Goal: Information Seeking & Learning: Find specific fact

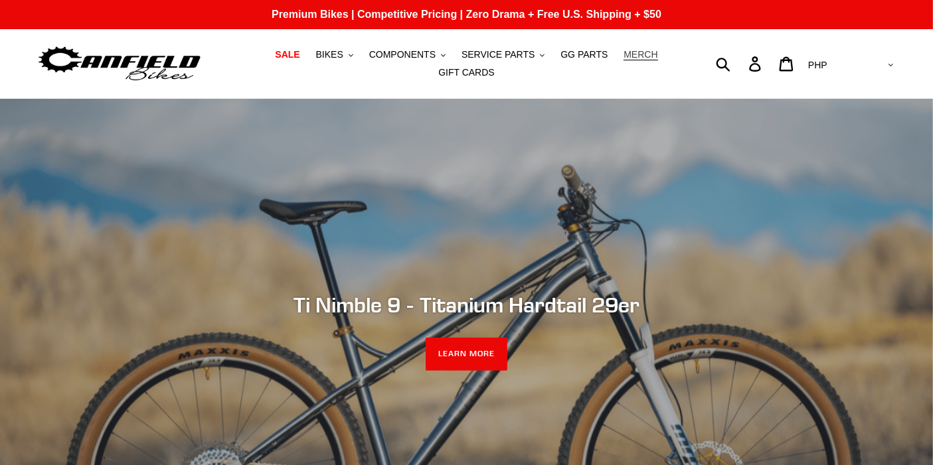
click at [623, 58] on span "MERCH" at bounding box center [640, 54] width 34 height 11
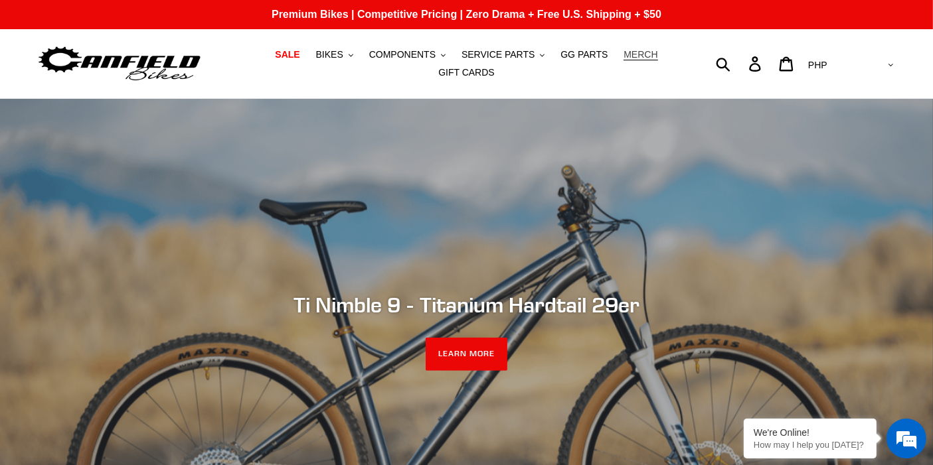
click at [623, 60] on span "MERCH" at bounding box center [640, 54] width 34 height 11
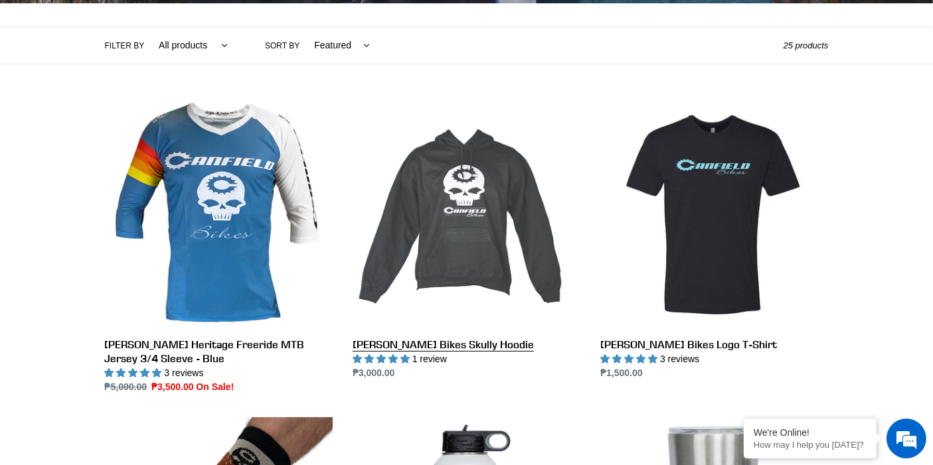
scroll to position [442, 0]
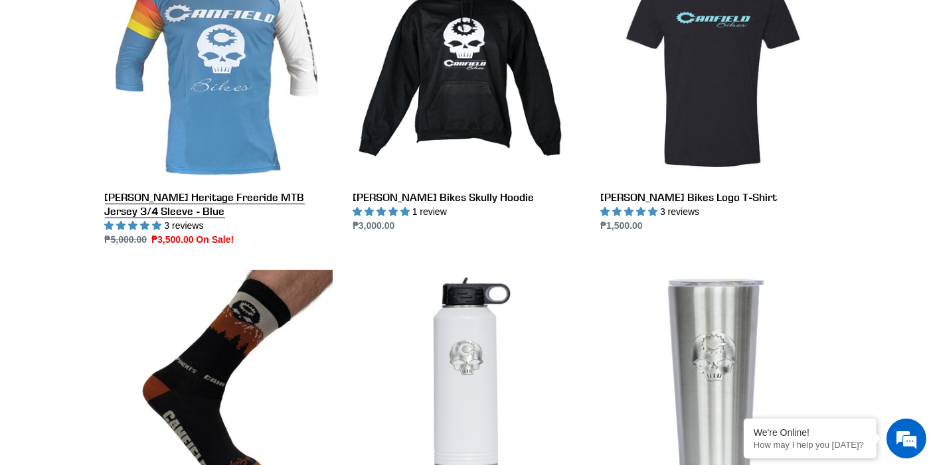
click at [265, 133] on link "Canfield Heritage Freeride MTB Jersey 3/4 Sleeve - Blue" at bounding box center [219, 100] width 228 height 293
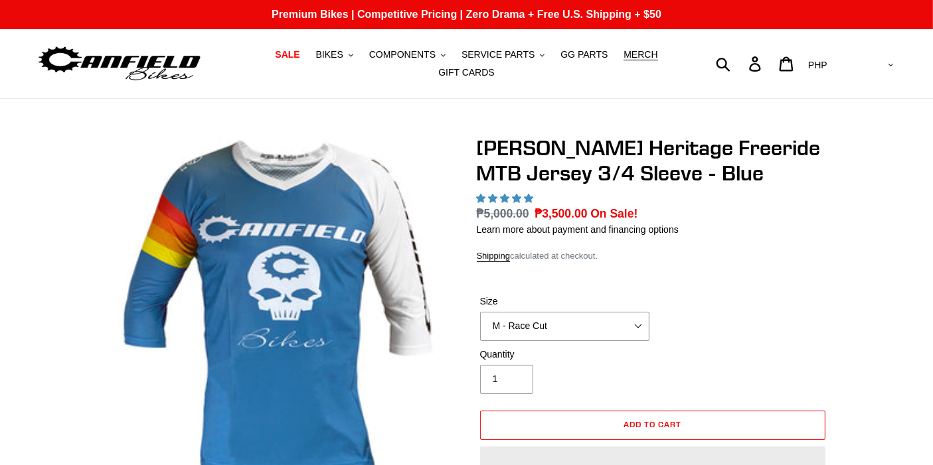
select select "highest-rating"
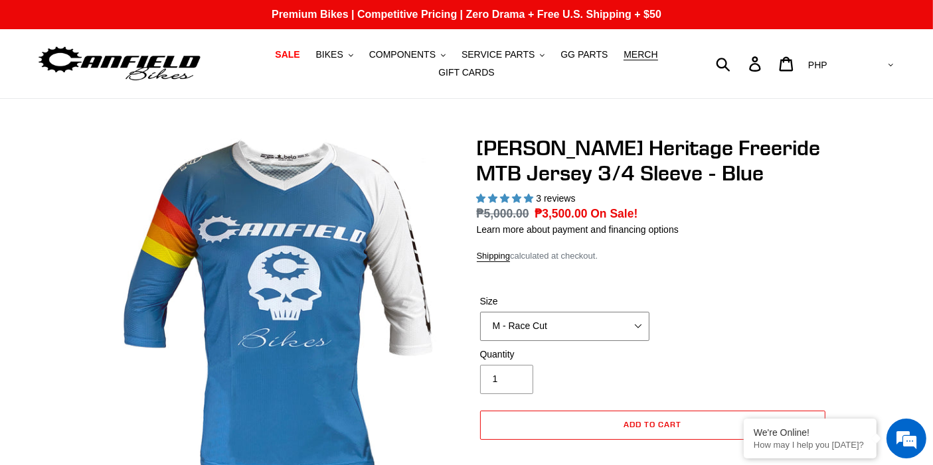
click at [589, 314] on select "S - Race Cut M - Race Cut L - Race Cut XL - Race Cut XXL - Race Cut S - Club Cu…" at bounding box center [564, 326] width 169 height 29
click at [480, 312] on select "S - Race Cut M - Race Cut L - Race Cut XL - Race Cut XXL - Race Cut S - Club Cu…" at bounding box center [564, 326] width 169 height 29
click at [623, 57] on span "MERCH" at bounding box center [640, 54] width 34 height 11
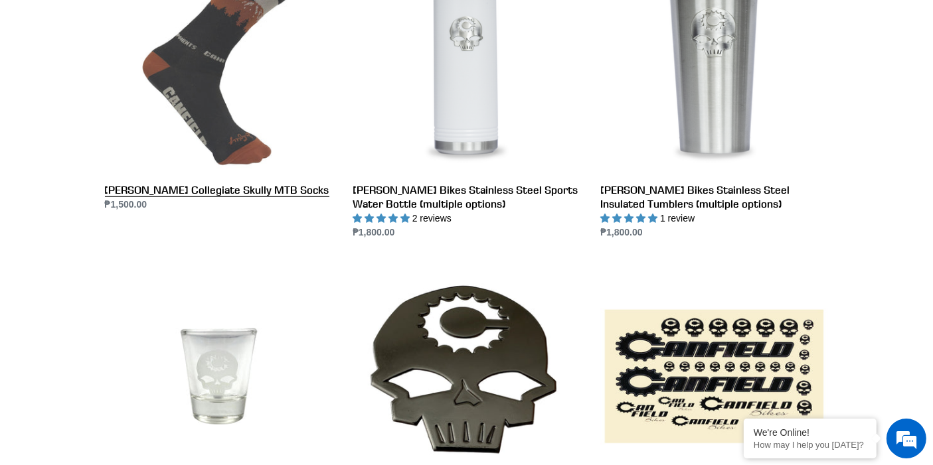
scroll to position [664, 0]
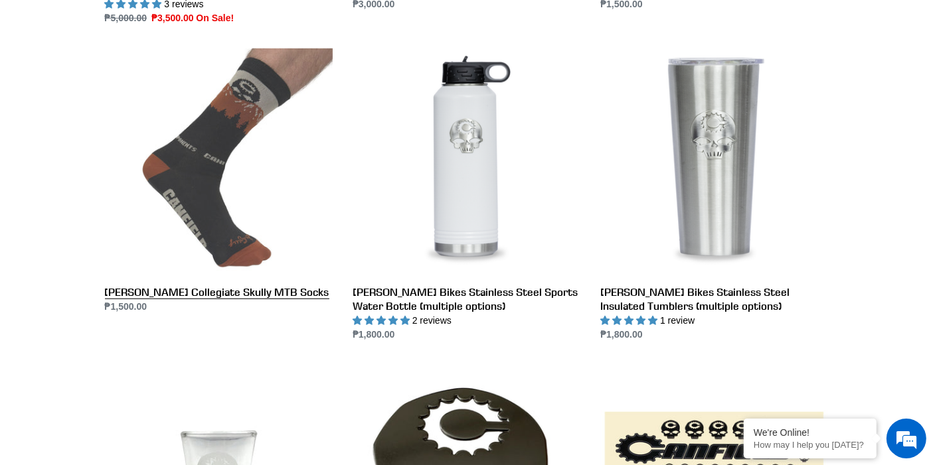
click at [204, 163] on link "Canfield Collegiate Skully MTB Socks" at bounding box center [219, 180] width 228 height 265
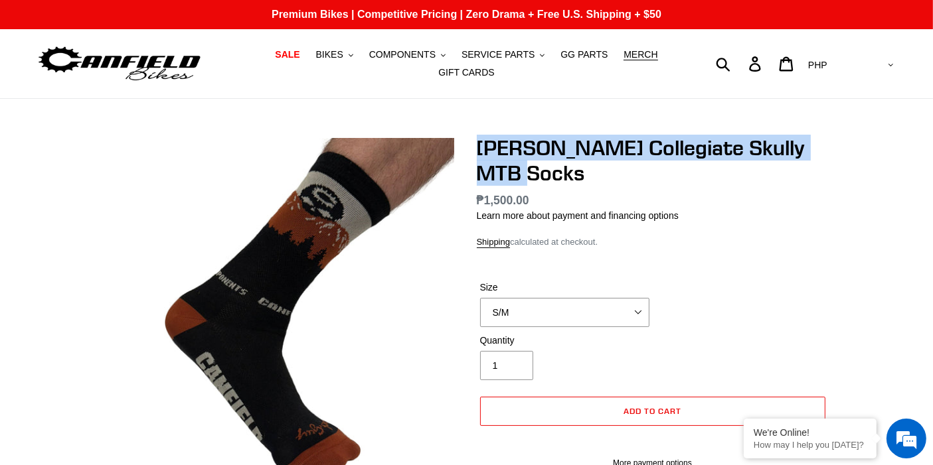
drag, startPoint x: 473, startPoint y: 143, endPoint x: 650, endPoint y: 159, distance: 177.9
click at [650, 159] on div "Canfield Collegiate Skully MTB Socks No reviews Regular price ₱1,500.00 Sale pr…" at bounding box center [643, 454] width 372 height 639
copy h1 "[PERSON_NAME] Collegiate Skully MTB Socks"
click at [623, 60] on span "MERCH" at bounding box center [640, 54] width 34 height 11
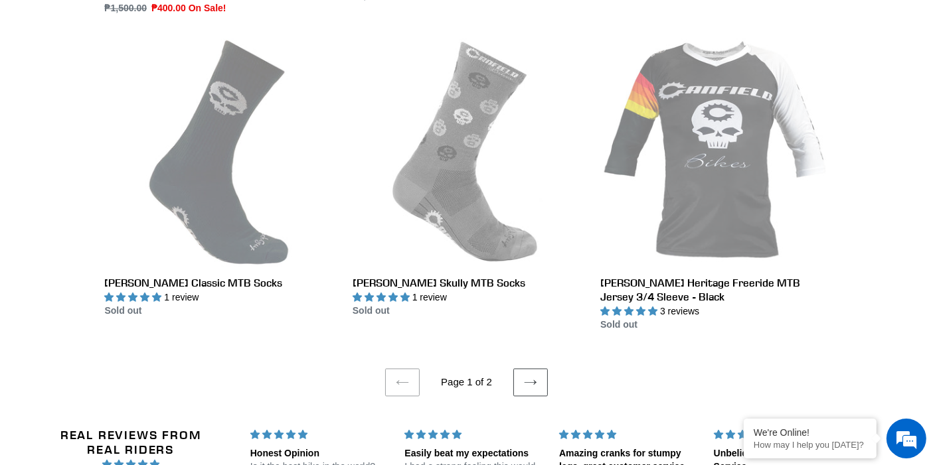
scroll to position [2581, 0]
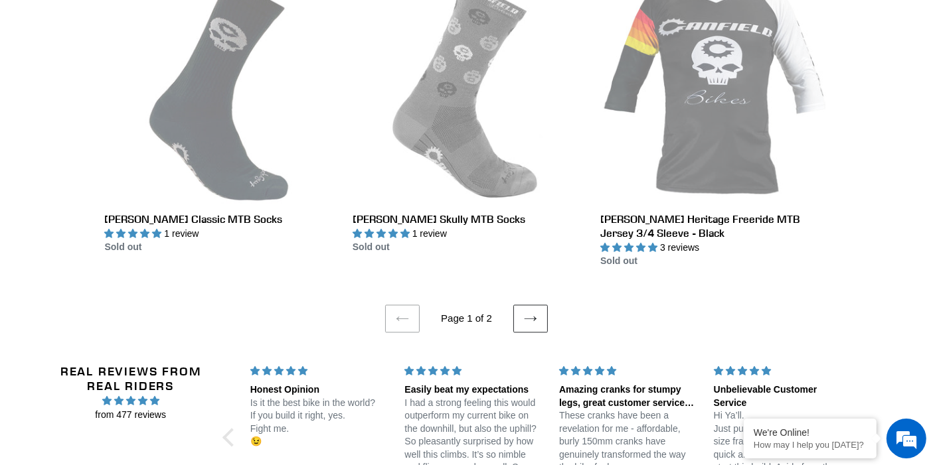
click at [546, 309] on link "Next page" at bounding box center [530, 319] width 35 height 28
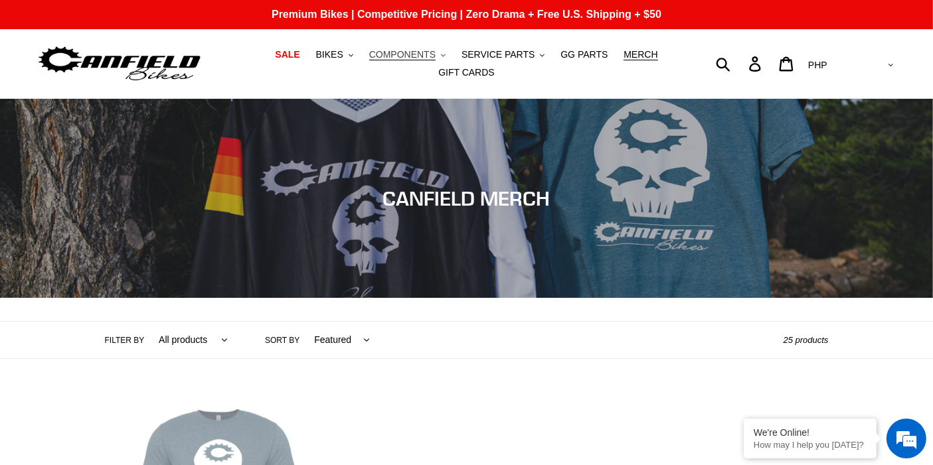
click at [375, 58] on span "COMPONENTS" at bounding box center [402, 54] width 66 height 11
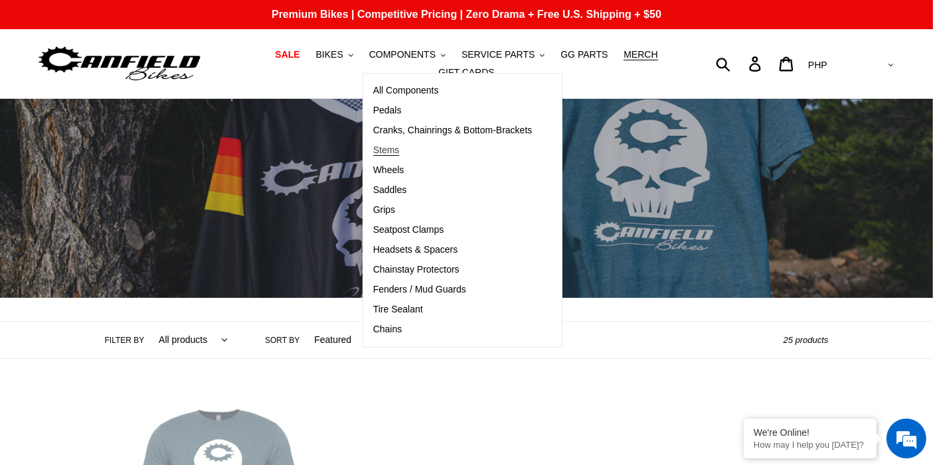
click at [373, 152] on span "Stems" at bounding box center [386, 150] width 27 height 11
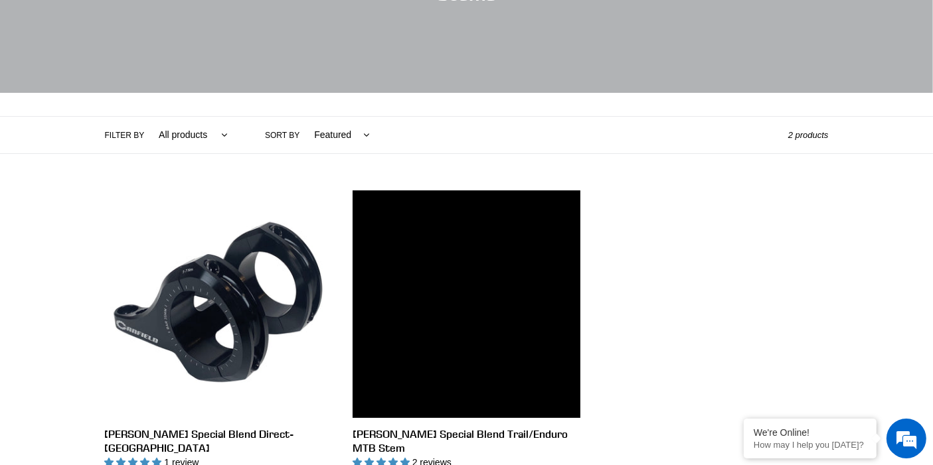
scroll to position [368, 0]
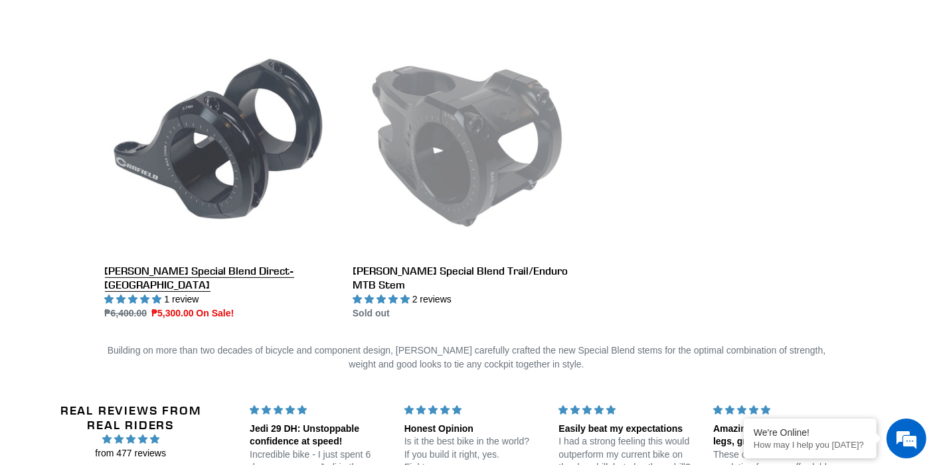
click at [259, 187] on link "[PERSON_NAME] Special Blend Direct-[GEOGRAPHIC_DATA]" at bounding box center [219, 173] width 228 height 293
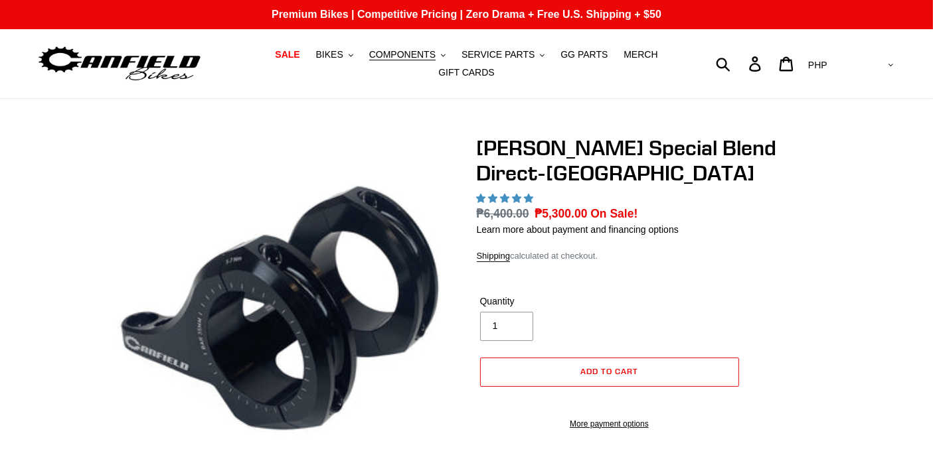
select select "highest-rating"
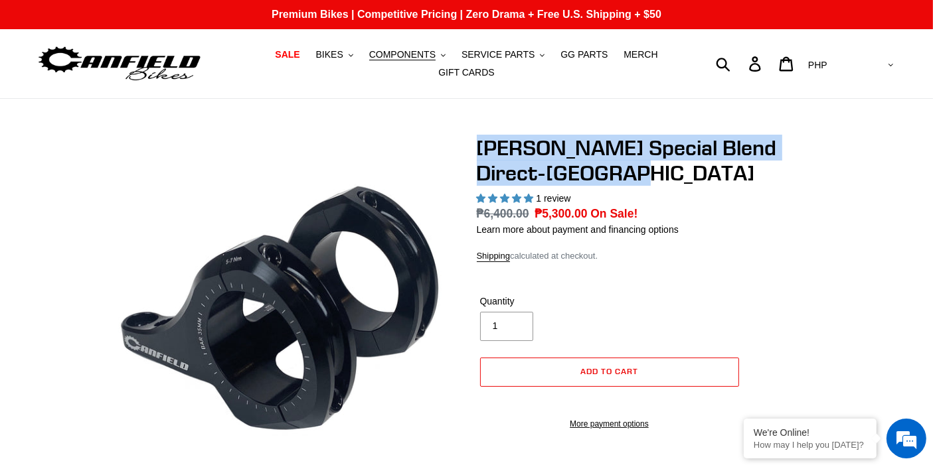
drag, startPoint x: 475, startPoint y: 130, endPoint x: 665, endPoint y: 171, distance: 194.2
click at [665, 171] on div "Canfield Special Blend Direct-Mount DH Stem 1 review Regular price ₱6,400.00 Sa…" at bounding box center [643, 395] width 372 height 520
copy h1 "[PERSON_NAME] Special Blend Direct-[GEOGRAPHIC_DATA]"
click at [486, 60] on span "SERVICE PARTS" at bounding box center [497, 54] width 73 height 11
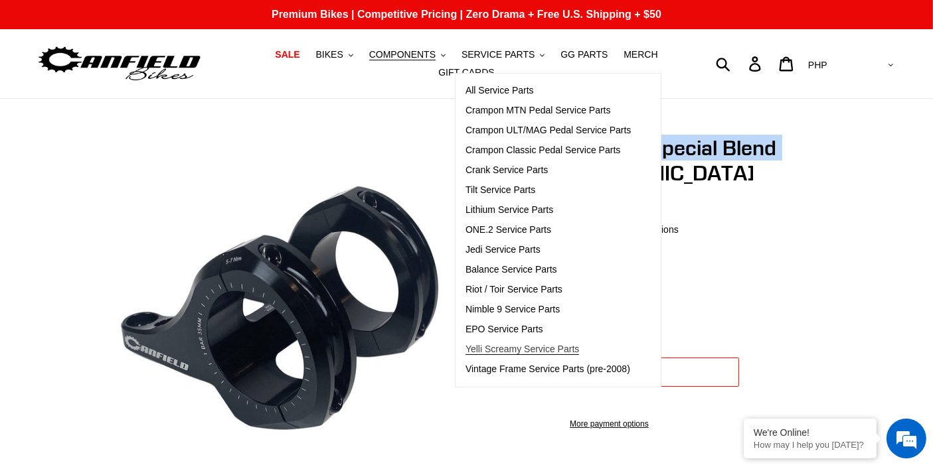
click at [474, 348] on span "Yelli Screamy Service Parts" at bounding box center [521, 349] width 113 height 11
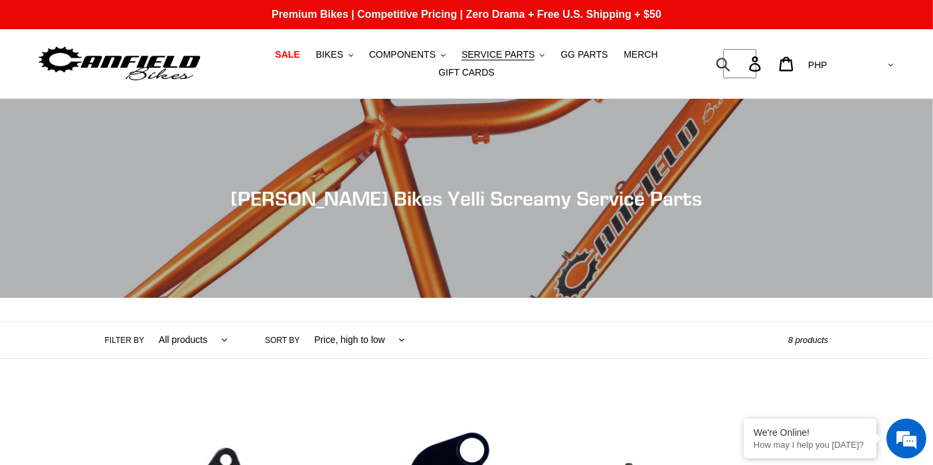
click at [740, 56] on form "Submit" at bounding box center [731, 63] width 17 height 29
type input "screw"
click at [708, 49] on button "Submit" at bounding box center [724, 63] width 33 height 29
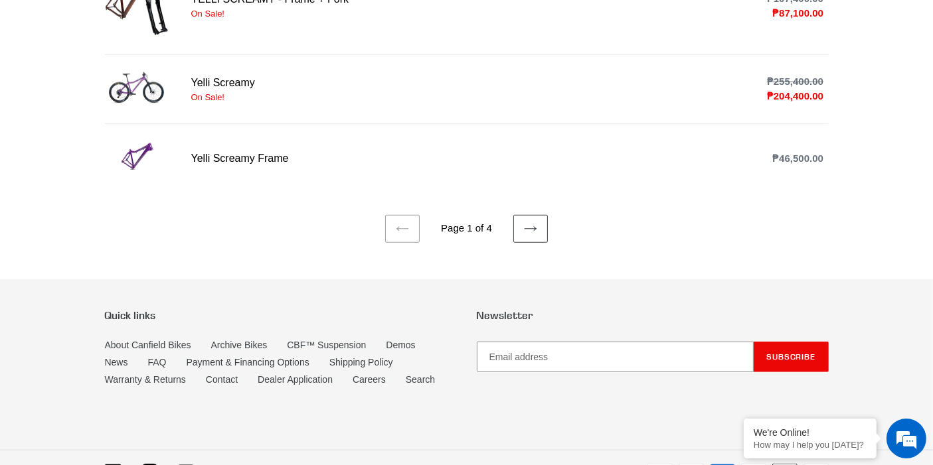
scroll to position [1032, 0]
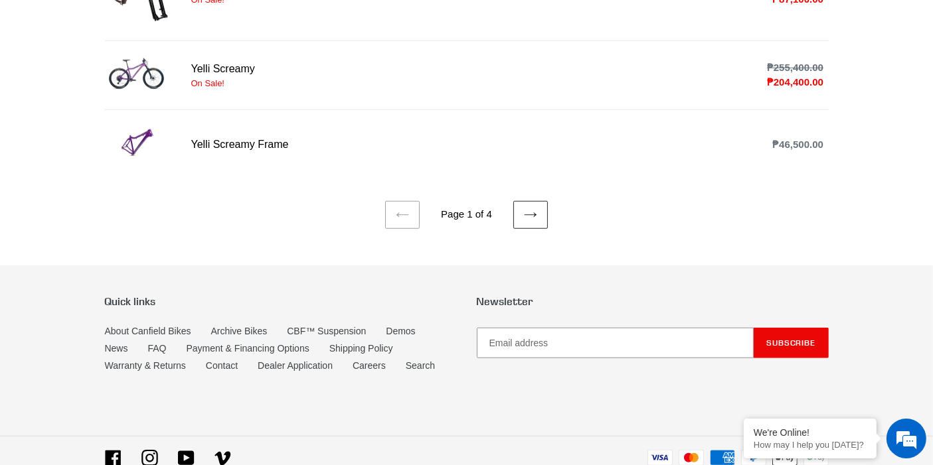
click at [537, 204] on link "Next page" at bounding box center [530, 215] width 35 height 28
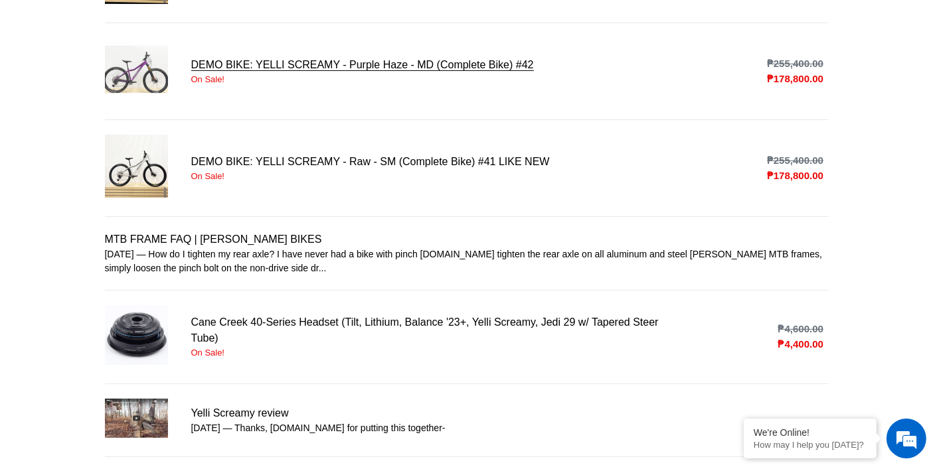
scroll to position [295, 0]
